Goal: Transaction & Acquisition: Purchase product/service

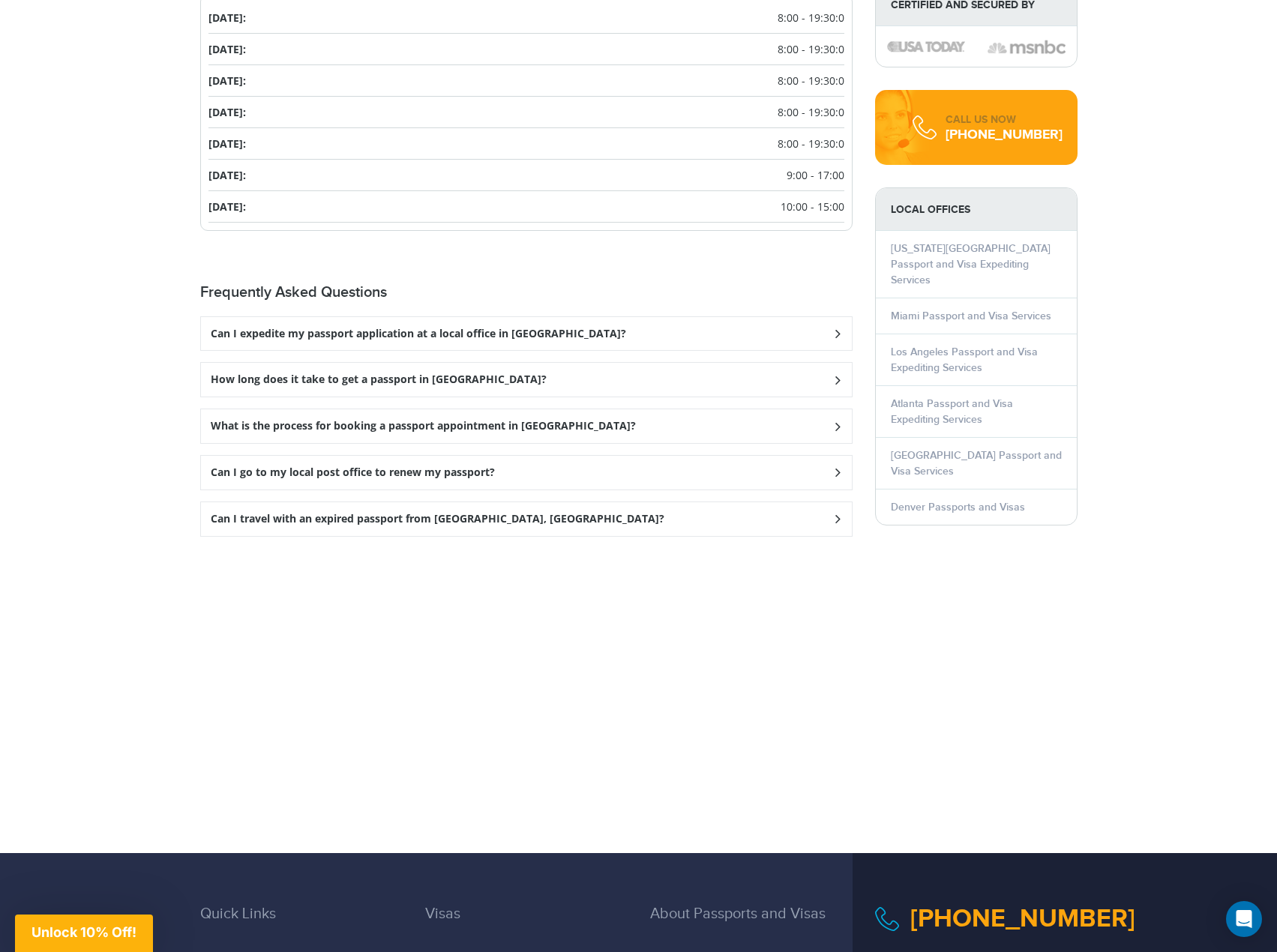
scroll to position [1874, 0]
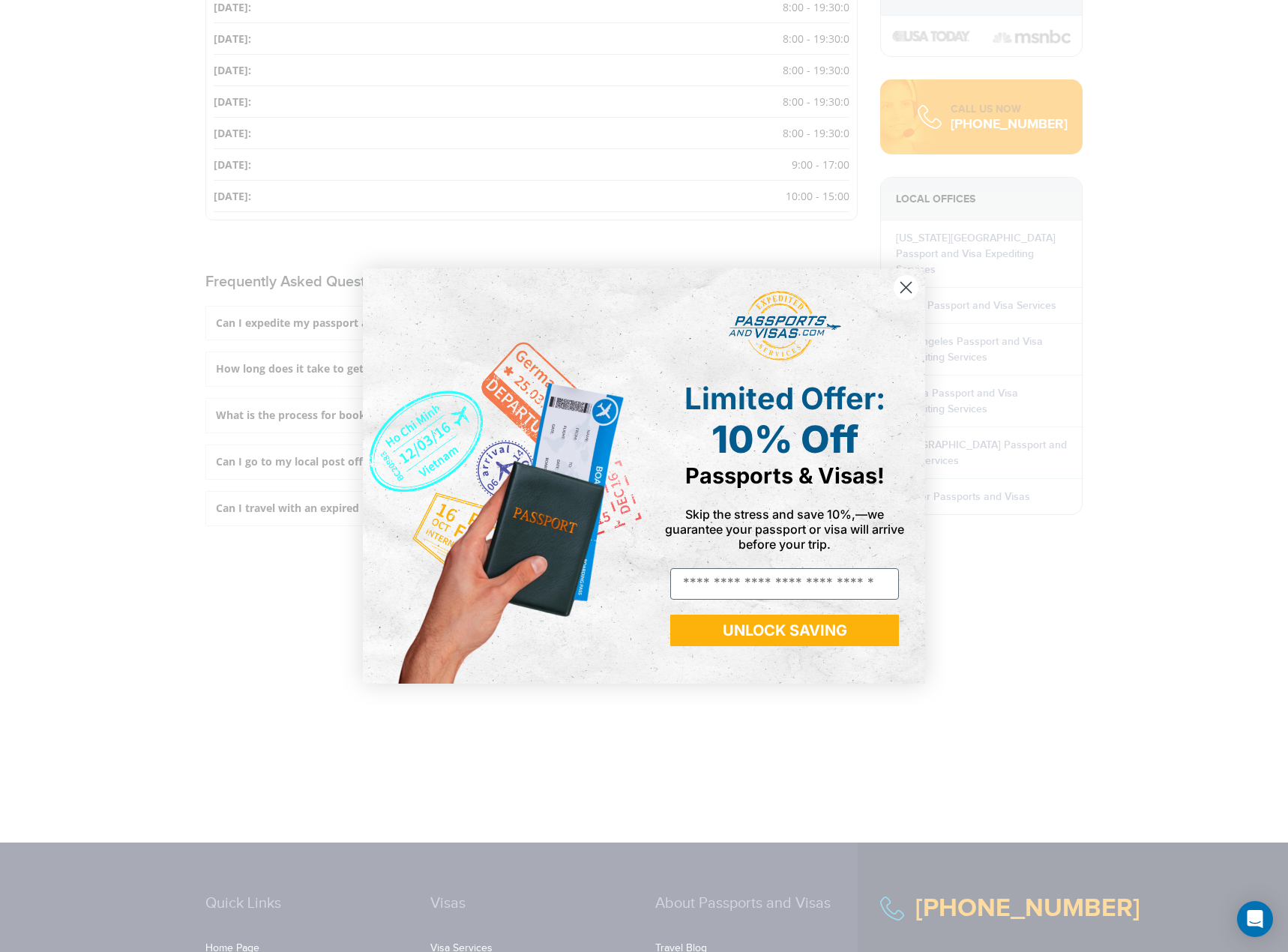
click at [902, 282] on circle "Close dialog" at bounding box center [906, 287] width 25 height 25
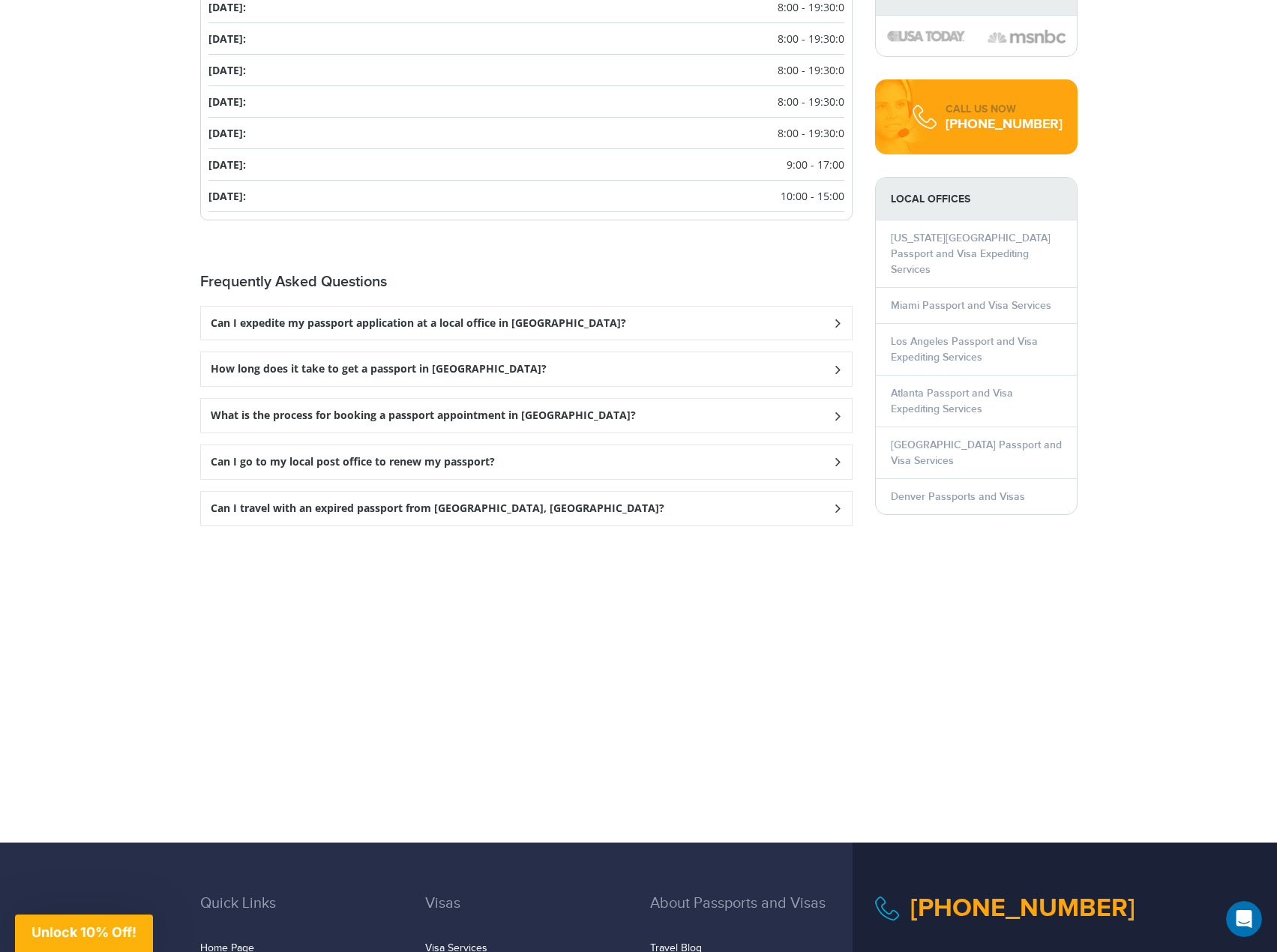
scroll to position [0, 0]
click at [459, 374] on h3 "How long does it take to get a passport in Sweetwater?" at bounding box center [378, 370] width 336 height 13
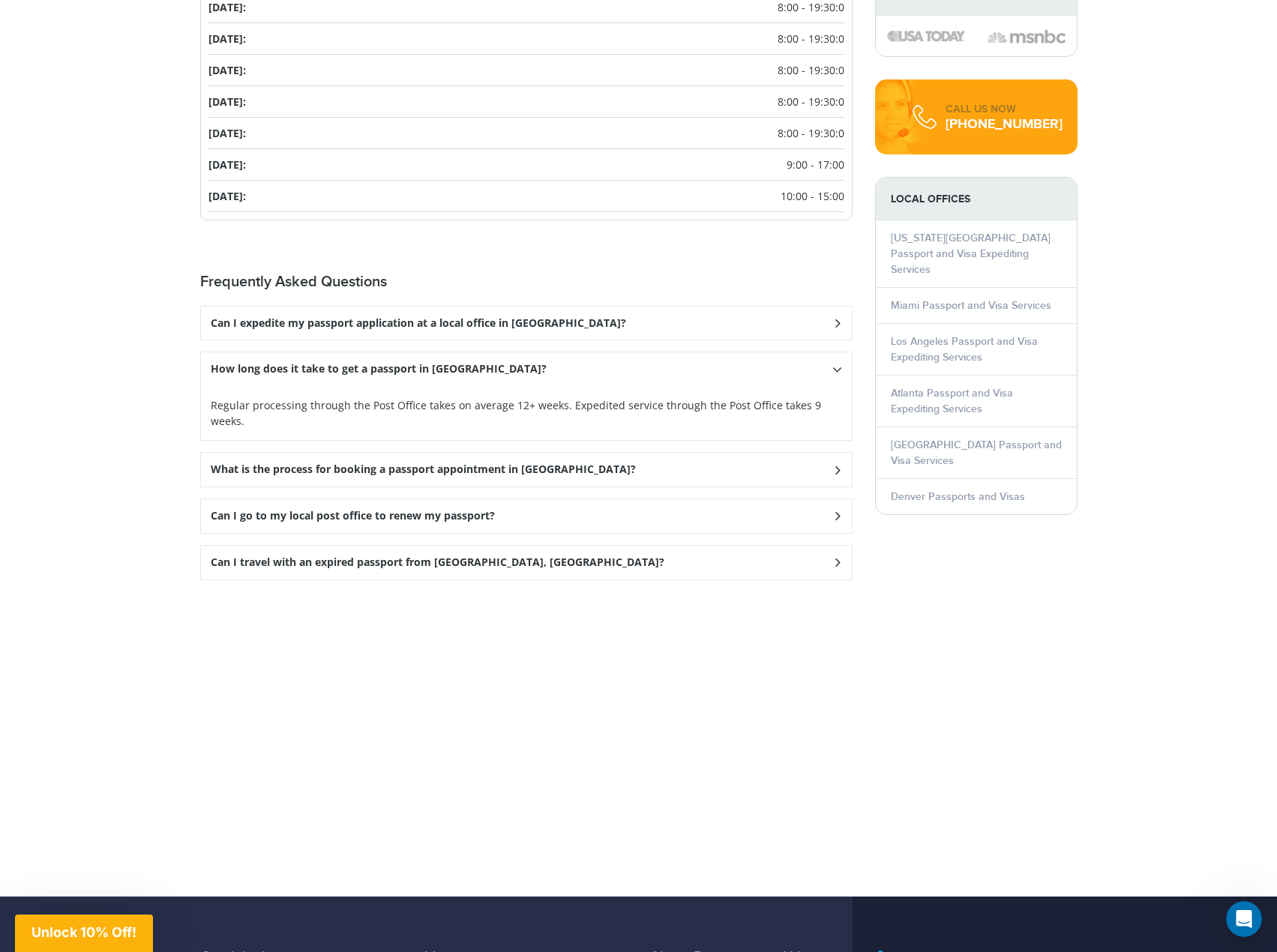
click at [491, 329] on h3 "Can I expedite my passport application at a local office in Sweetwater?" at bounding box center [418, 324] width 416 height 13
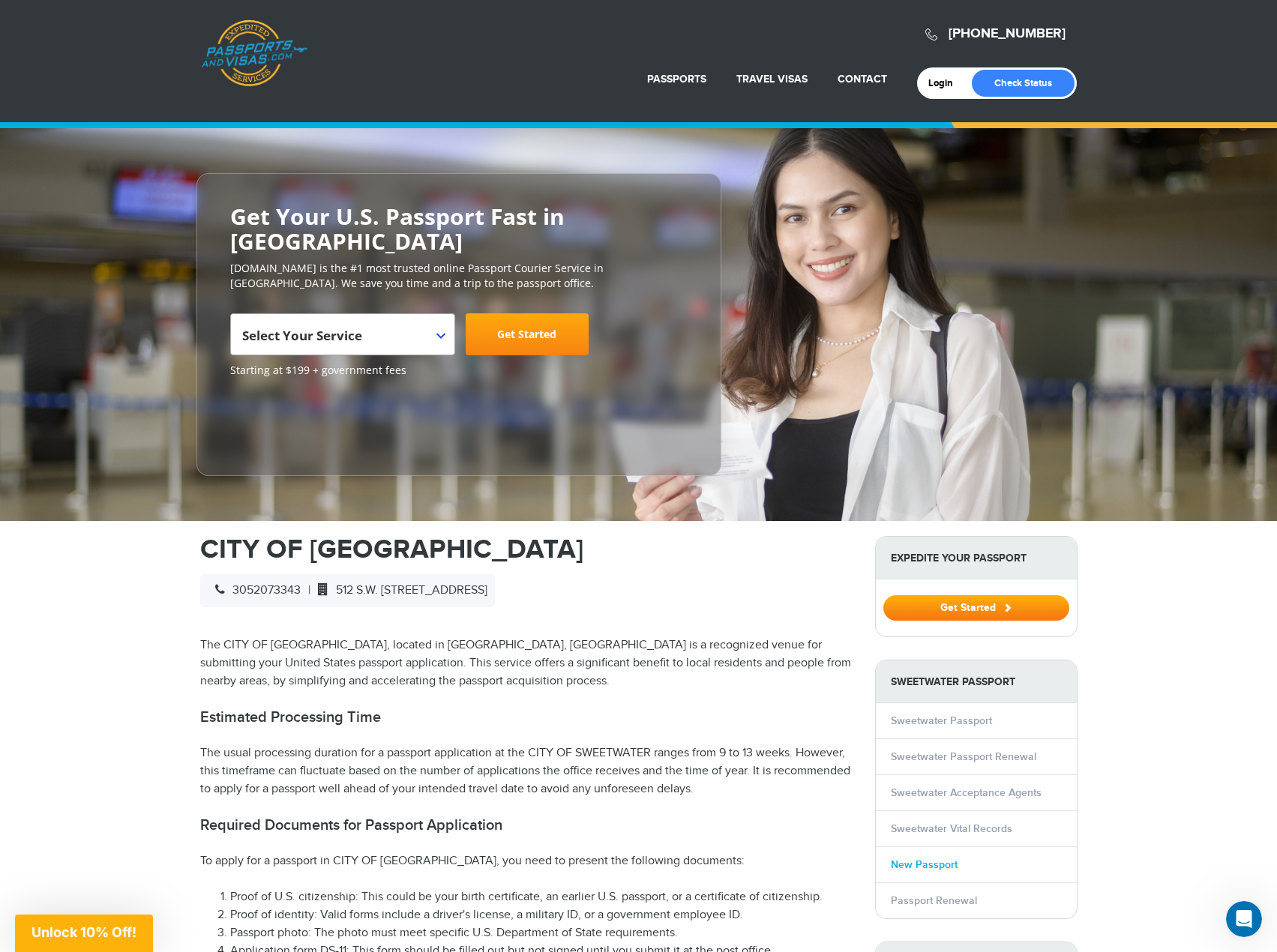
click at [945, 870] on link "New Passport" at bounding box center [924, 865] width 67 height 13
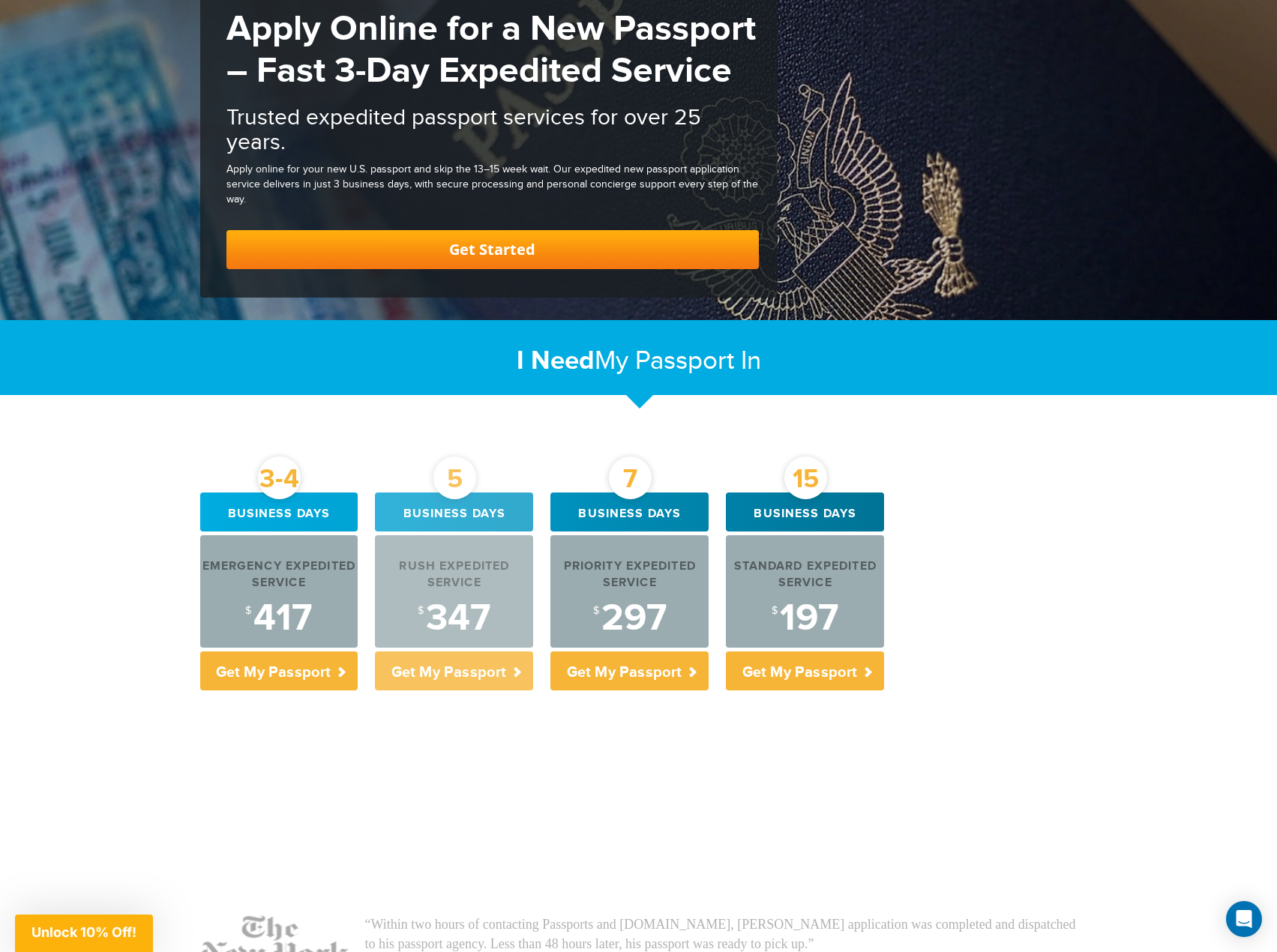
scroll to position [225, 0]
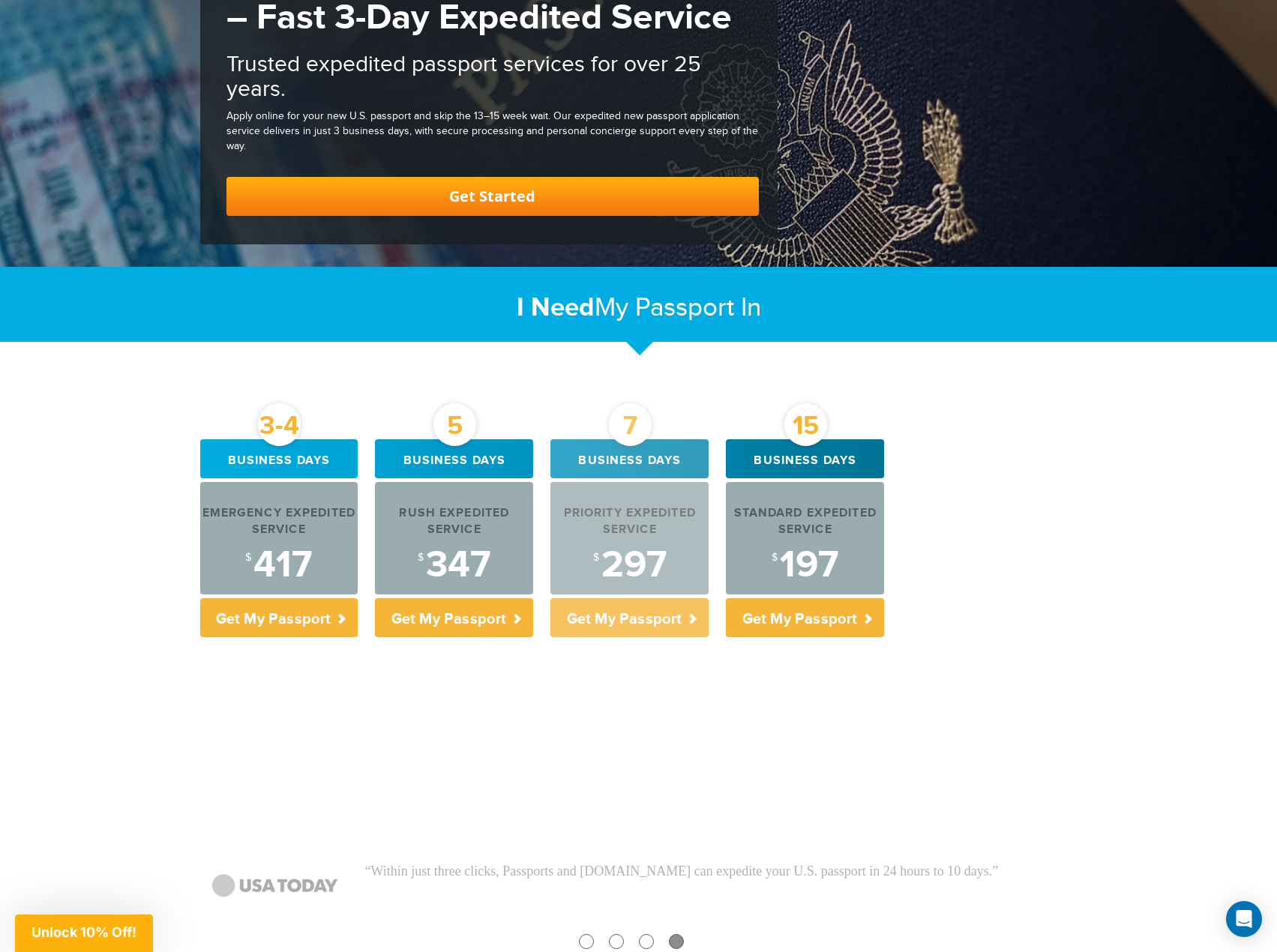
click at [644, 623] on p "Get My Passport" at bounding box center [629, 617] width 159 height 39
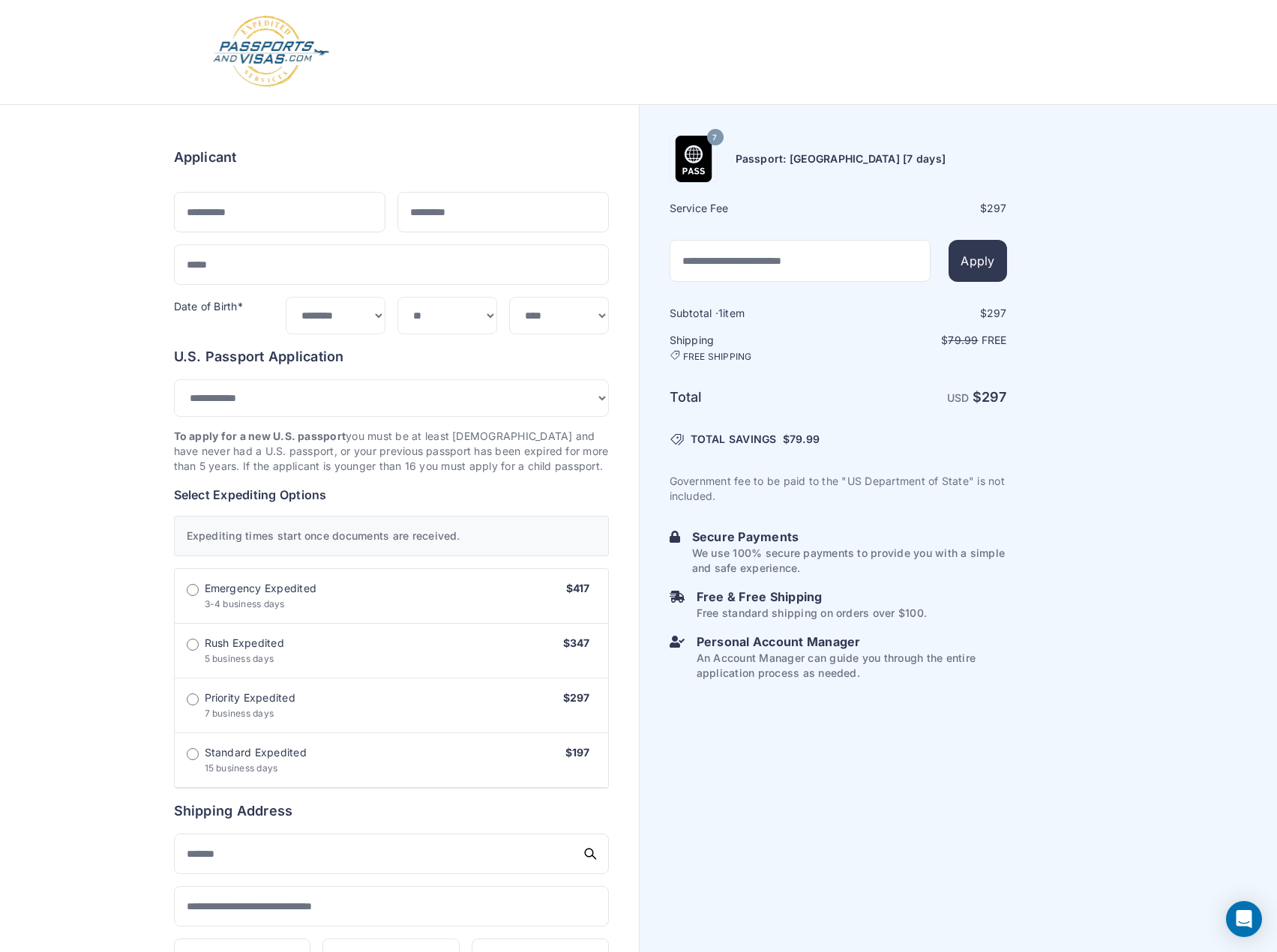
select select "***"
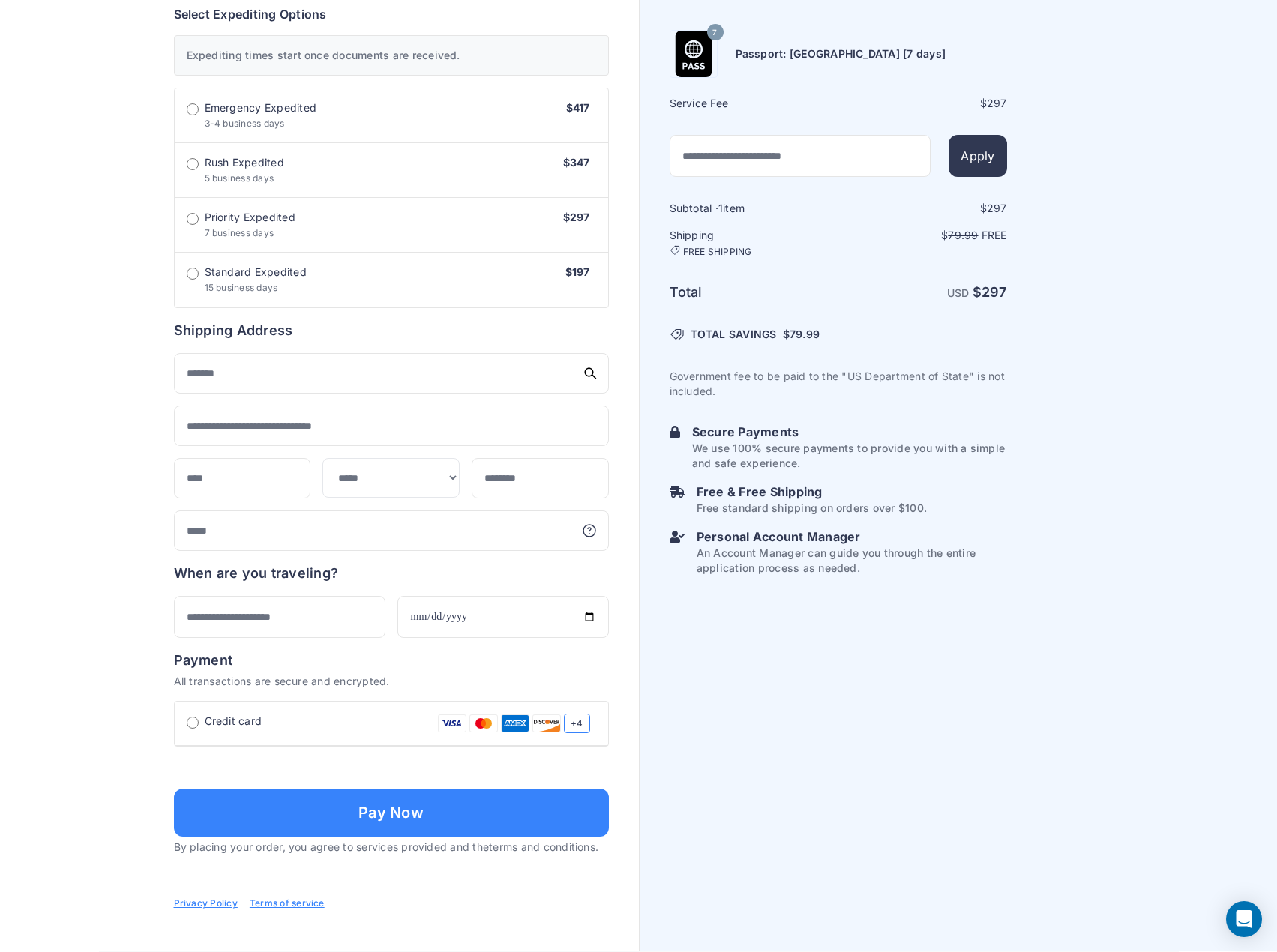
scroll to position [706, 0]
drag, startPoint x: 637, startPoint y: 588, endPoint x: 630, endPoint y: 574, distance: 15.7
